Goal: Task Accomplishment & Management: Manage account settings

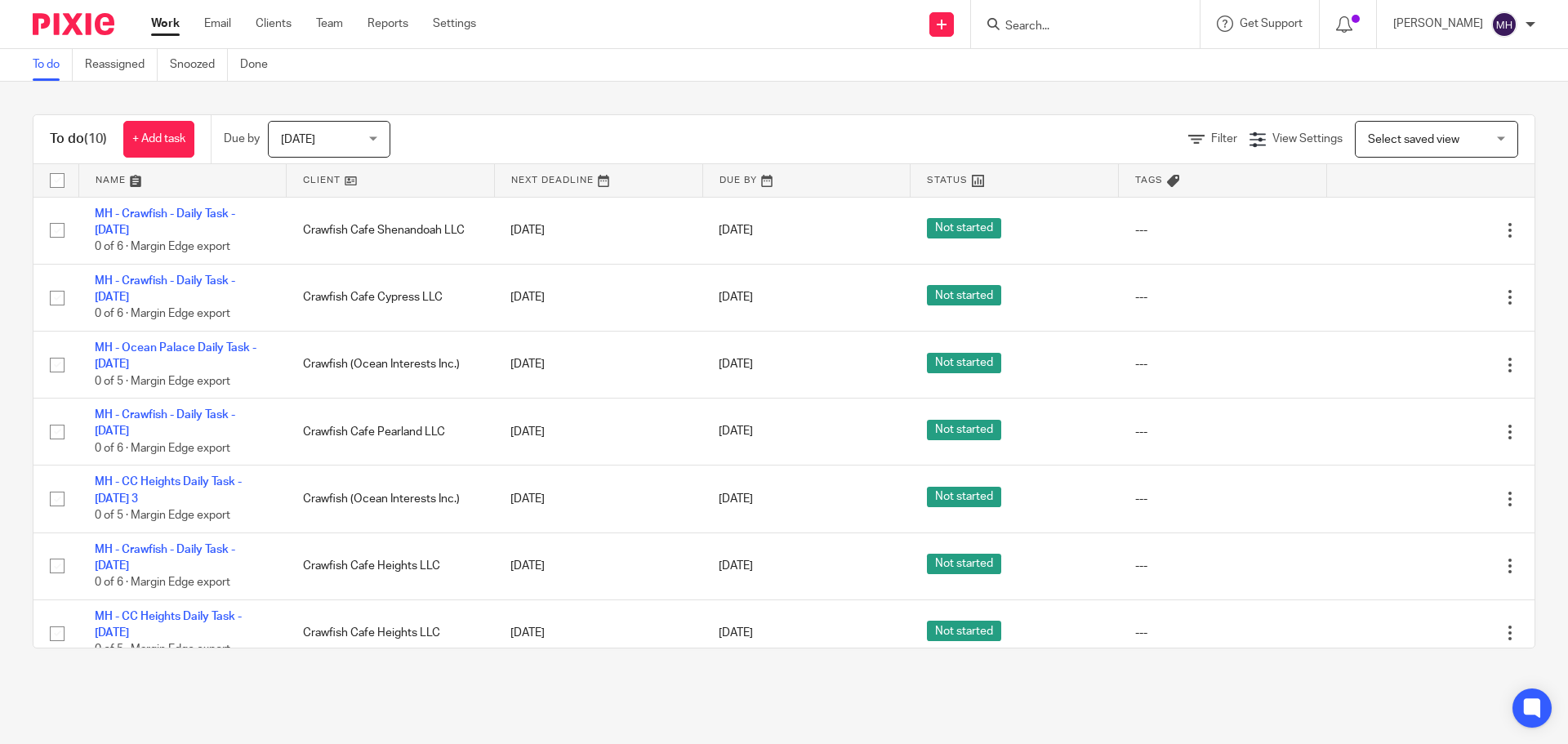
click at [78, 23] on img at bounding box center [73, 24] width 81 height 22
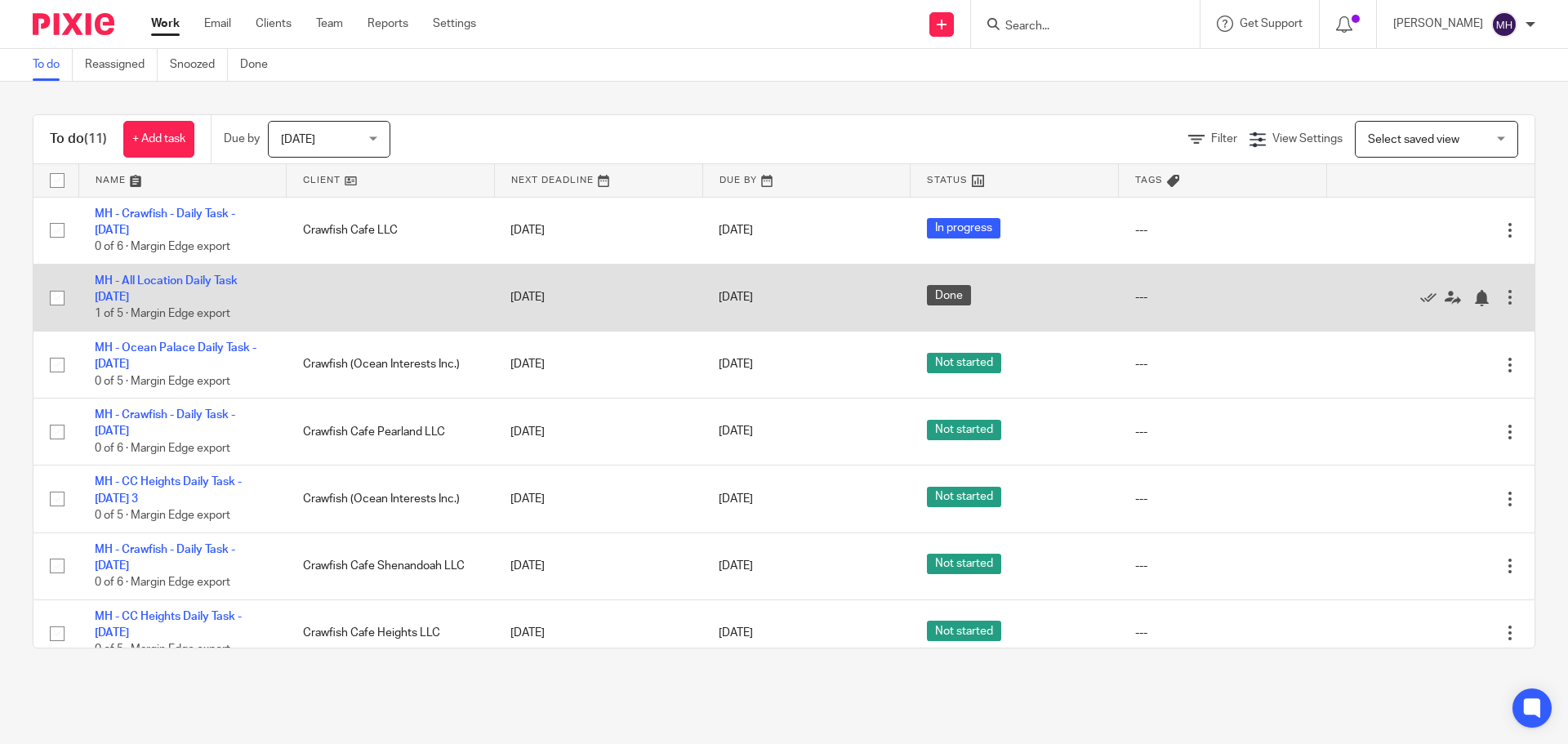
click at [270, 299] on td "MH - All Location Daily Task Wednesday 2025-08-13 1 of 5 · Margin Edge export" at bounding box center [182, 297] width 209 height 67
click at [1502, 298] on div at bounding box center [1510, 297] width 16 height 16
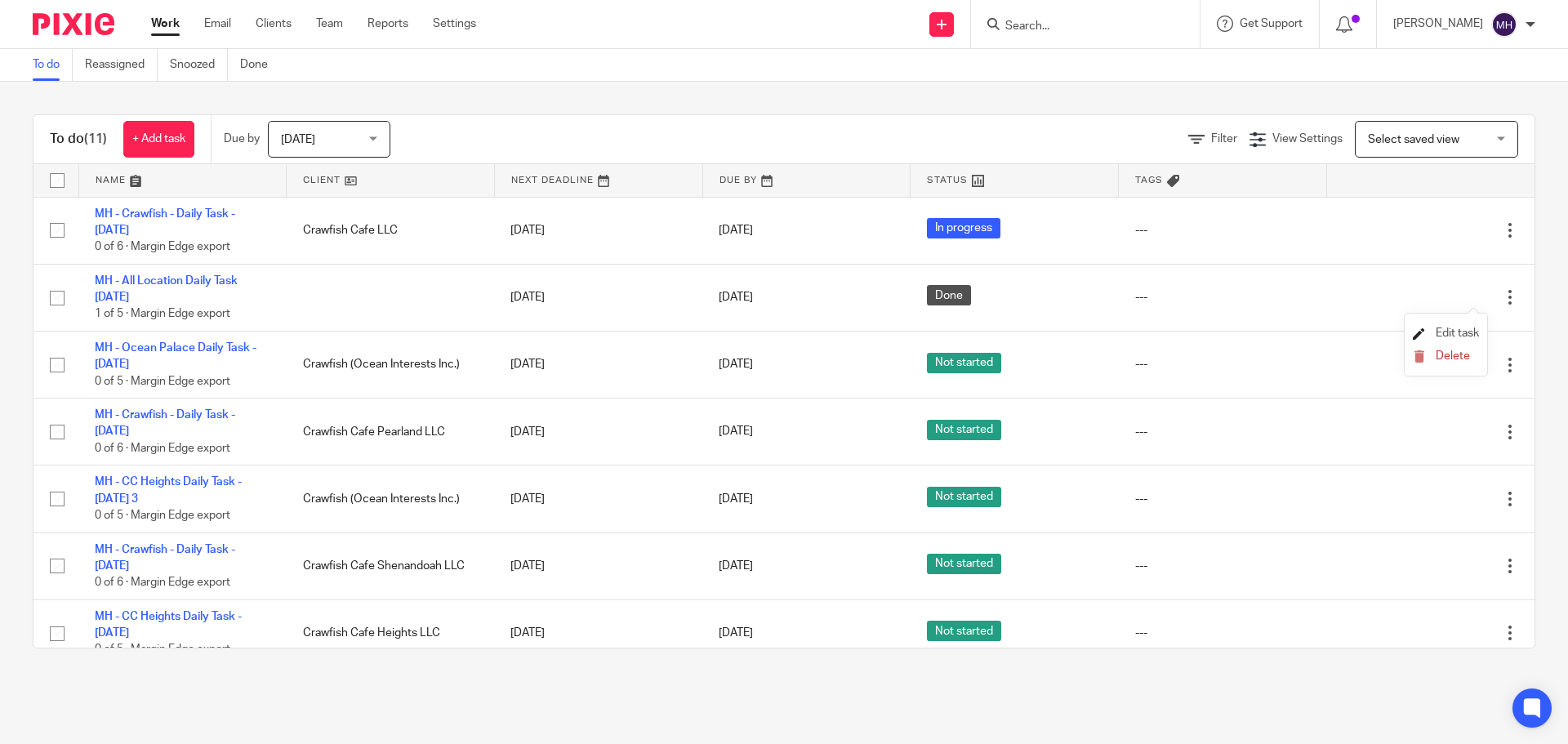
click at [1447, 333] on span "Edit task" at bounding box center [1457, 333] width 44 height 11
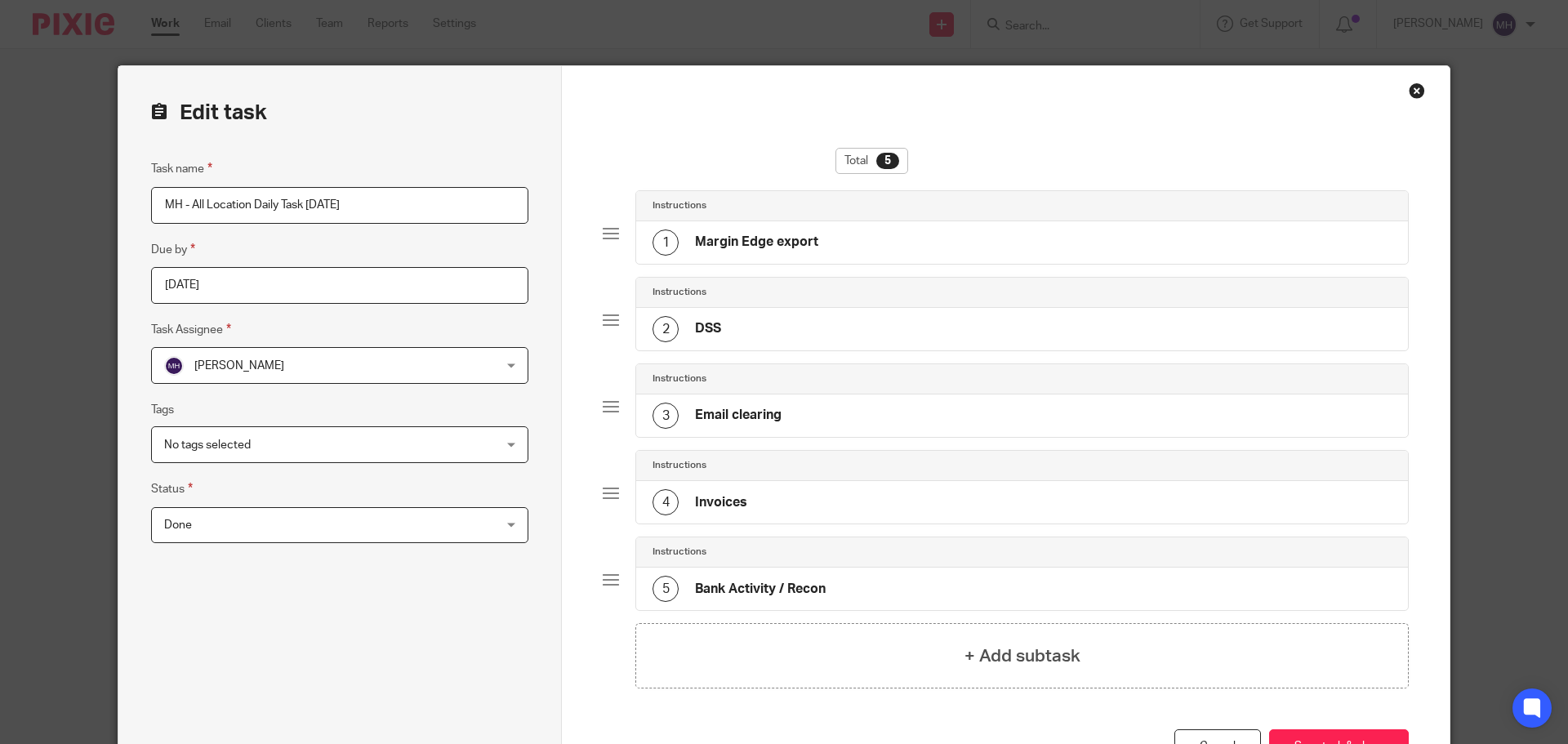
click at [323, 521] on span "Done" at bounding box center [309, 526] width 291 height 34
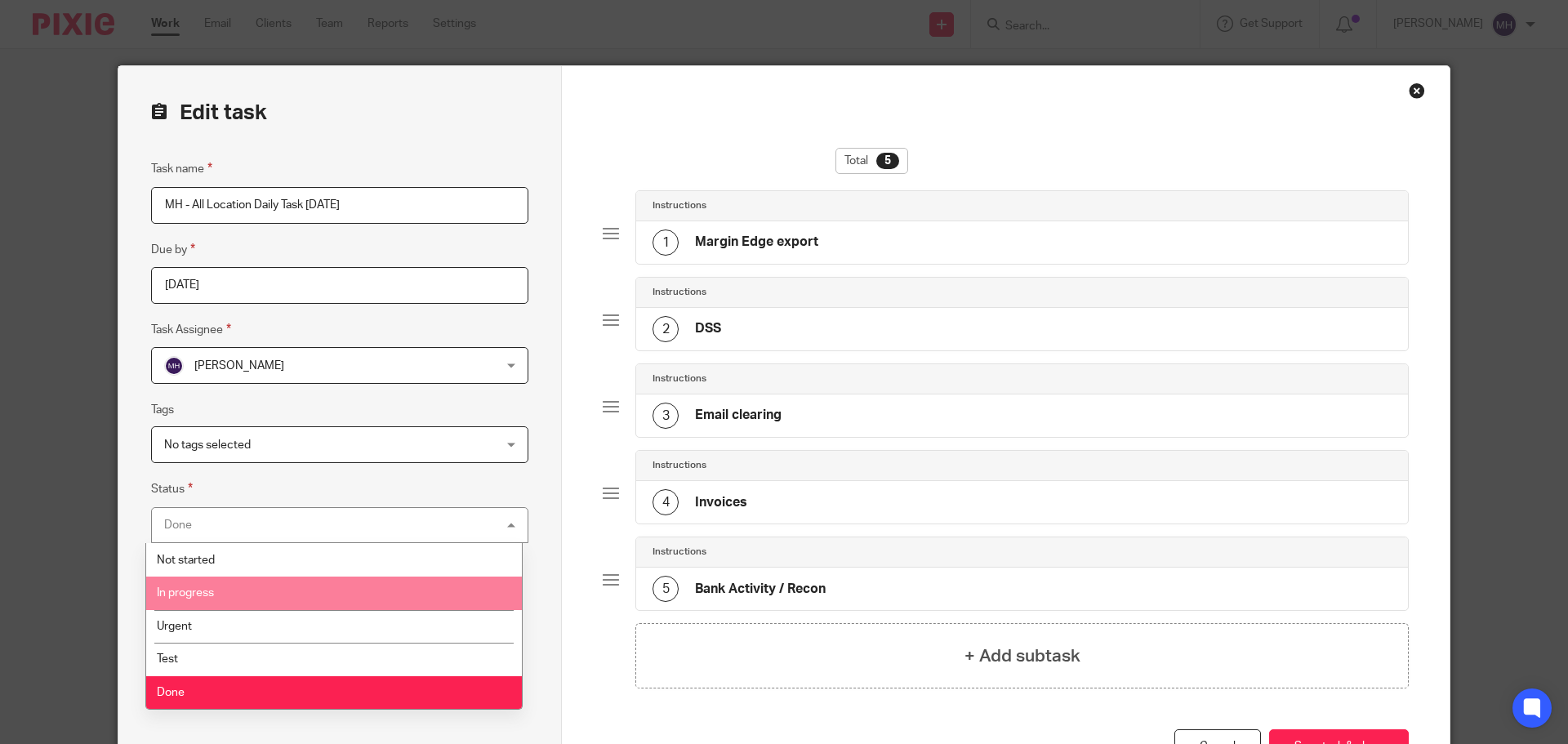
click at [210, 597] on span "In progress" at bounding box center [186, 593] width 57 height 11
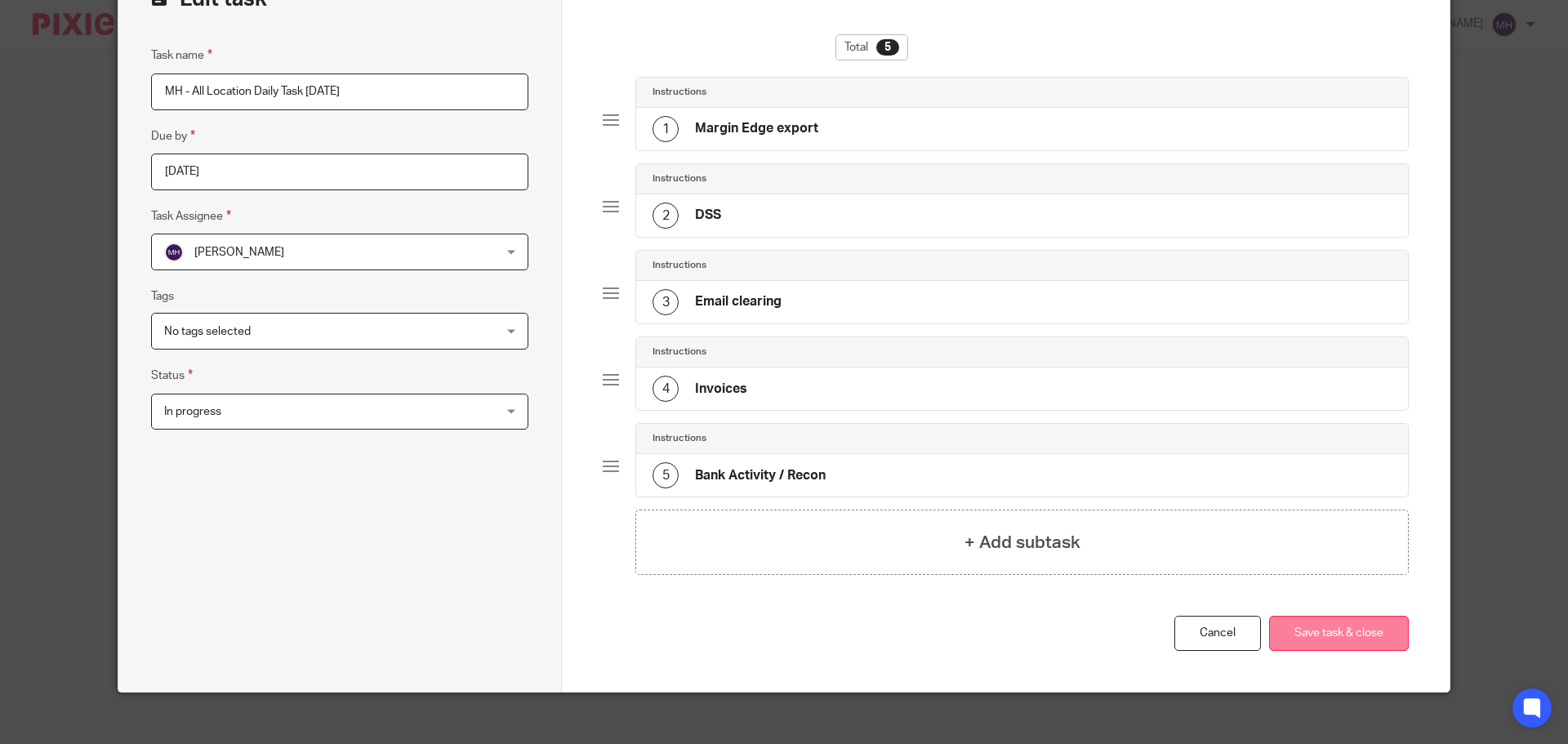
scroll to position [127, 0]
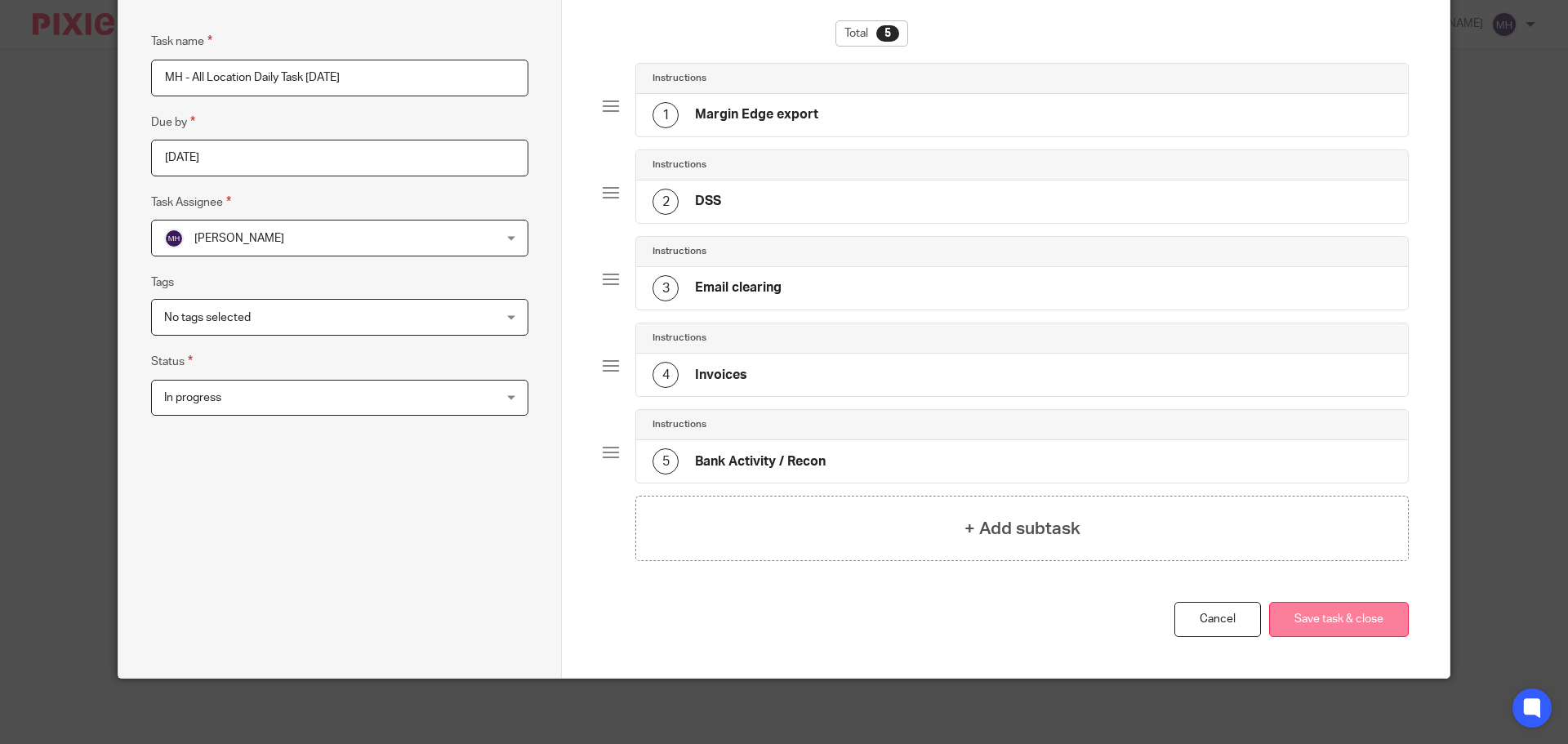
click at [1331, 620] on button "Save task & close" at bounding box center [1339, 619] width 140 height 35
